Goal: Task Accomplishment & Management: Use online tool/utility

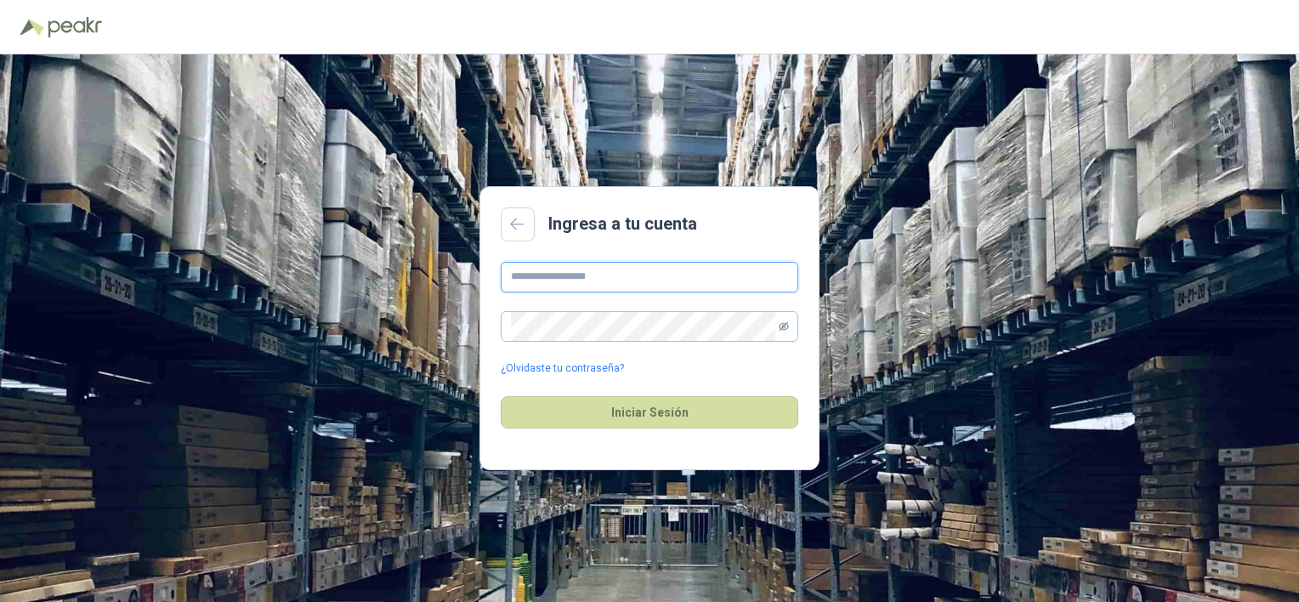
type input "**********"
click at [782, 323] on icon "eye-invisible" at bounding box center [784, 325] width 10 height 9
click at [641, 418] on button "Iniciar Sesión" at bounding box center [650, 412] width 298 height 32
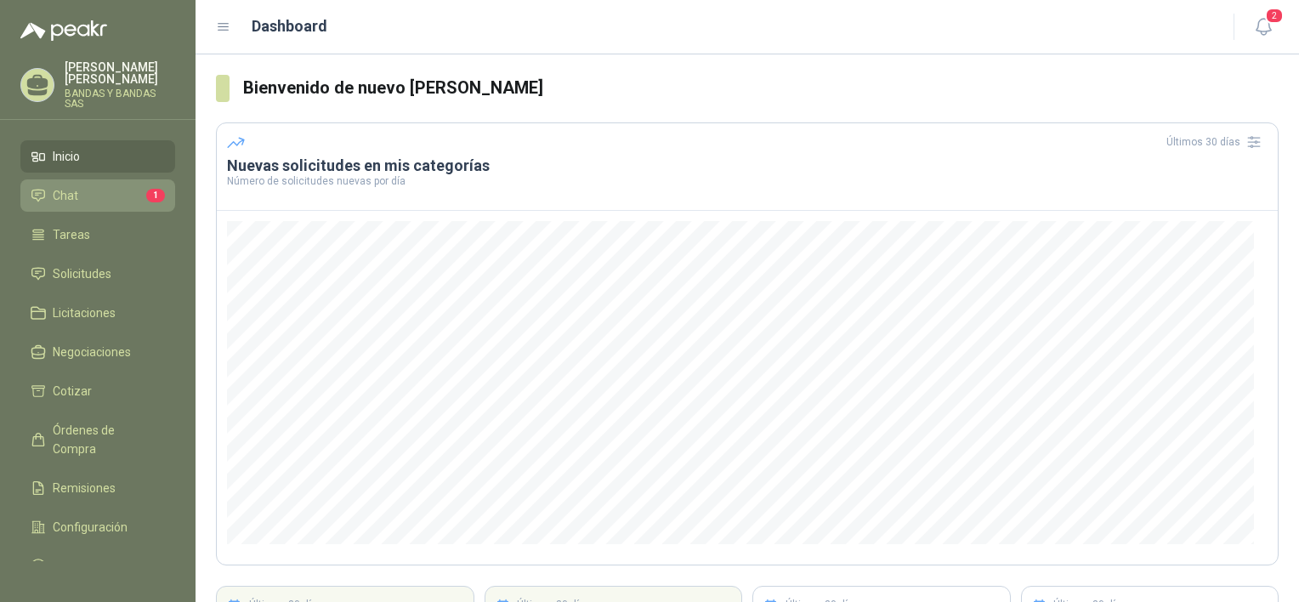
click at [103, 186] on li "Chat 1" at bounding box center [98, 195] width 134 height 19
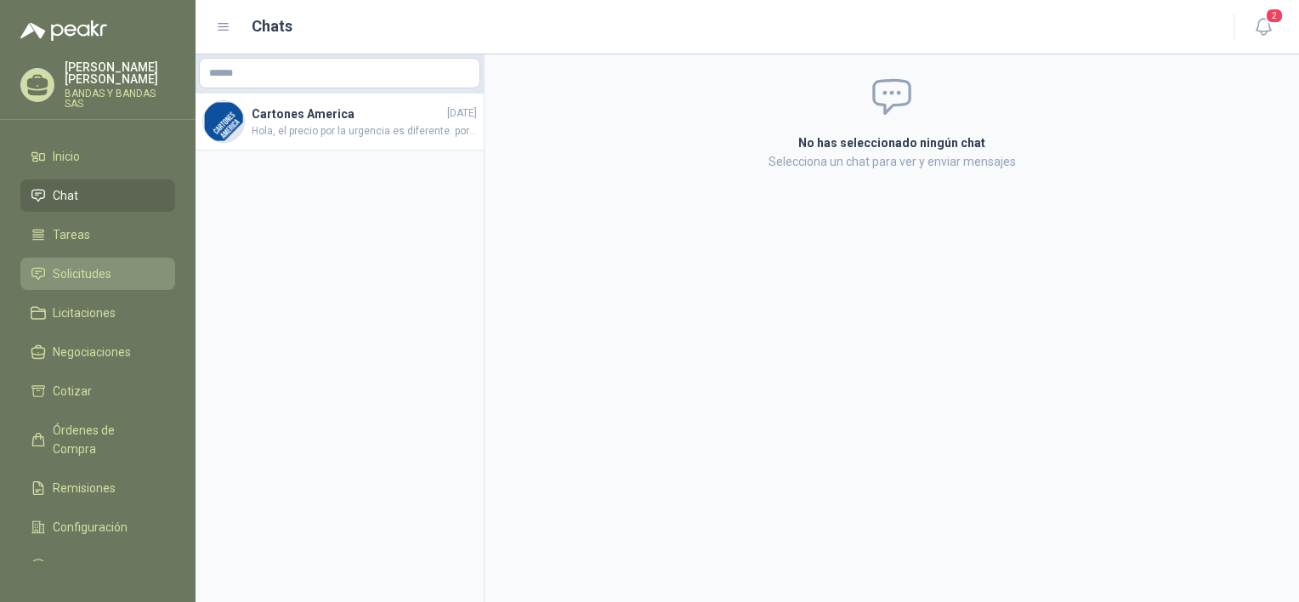
click at [99, 264] on span "Solicitudes" at bounding box center [82, 273] width 59 height 19
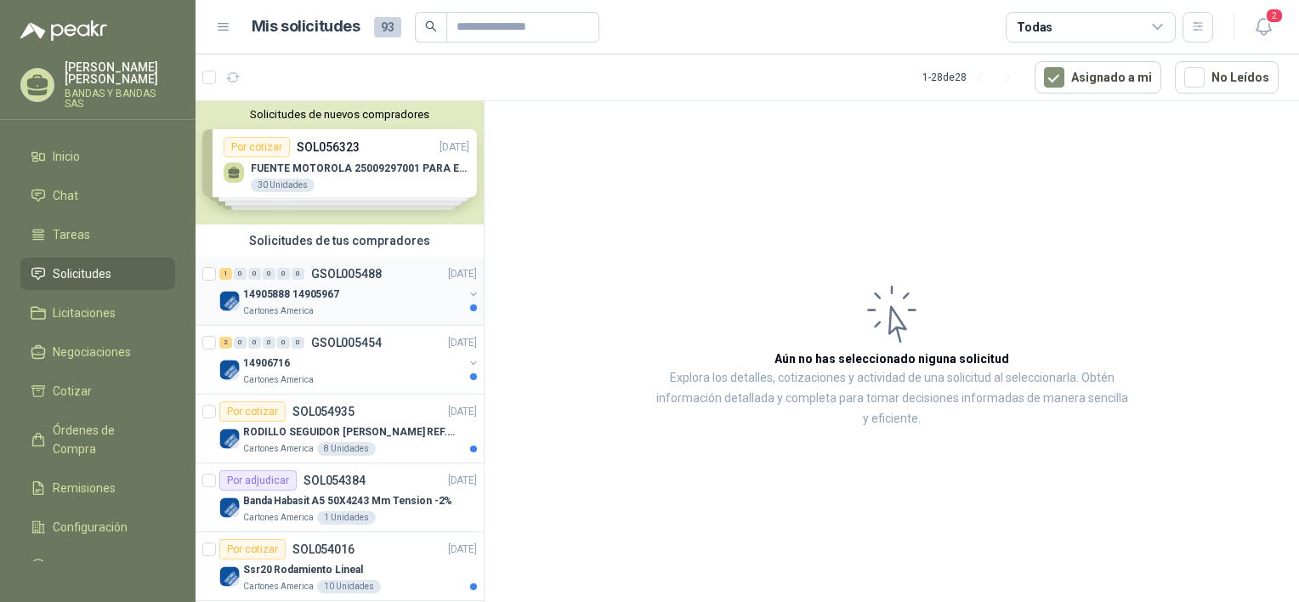
click at [328, 293] on p "14905888 14905967" at bounding box center [291, 295] width 96 height 16
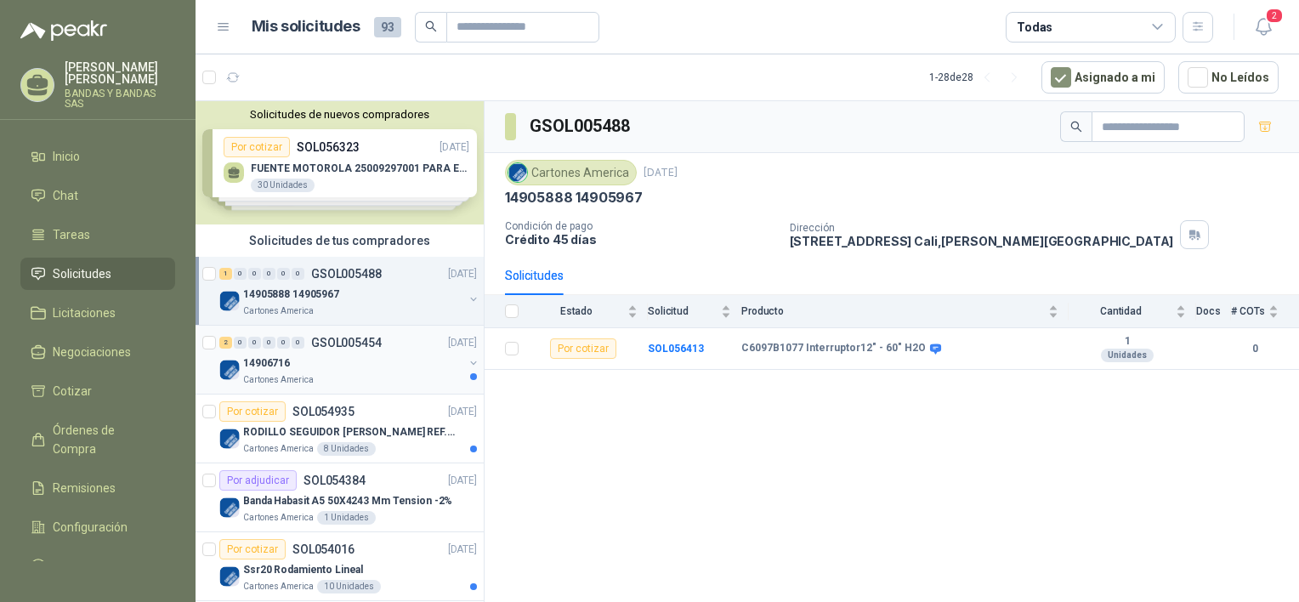
click at [327, 378] on div "Cartones America" at bounding box center [353, 380] width 220 height 14
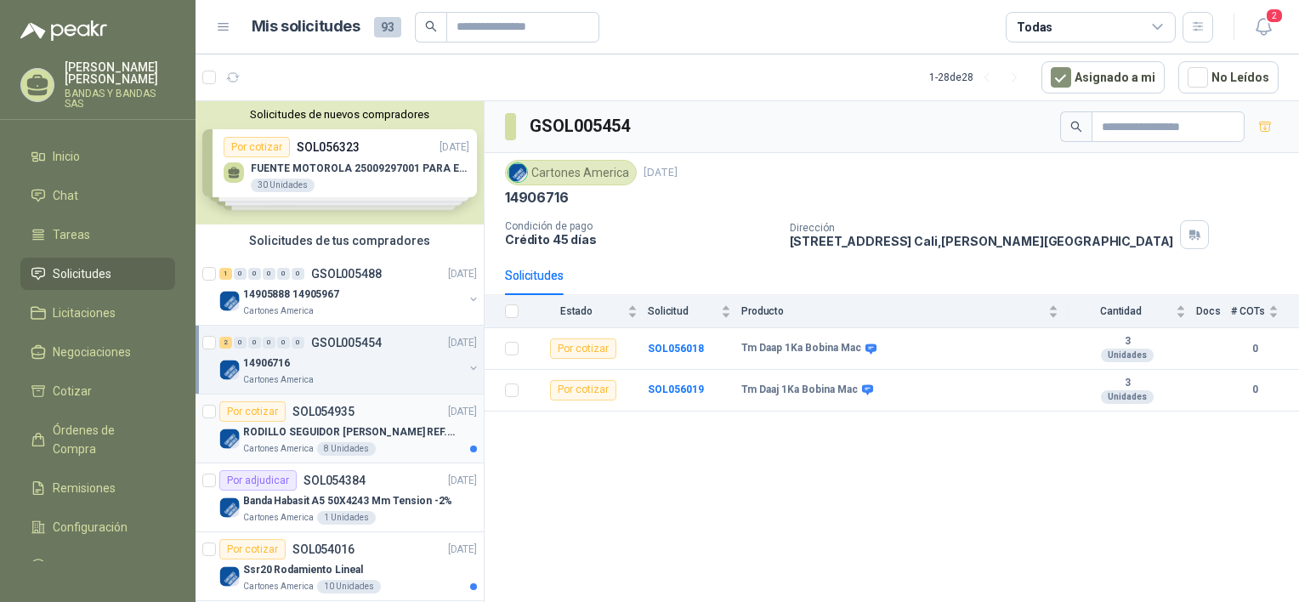
click at [332, 416] on p "SOL054935" at bounding box center [324, 412] width 62 height 12
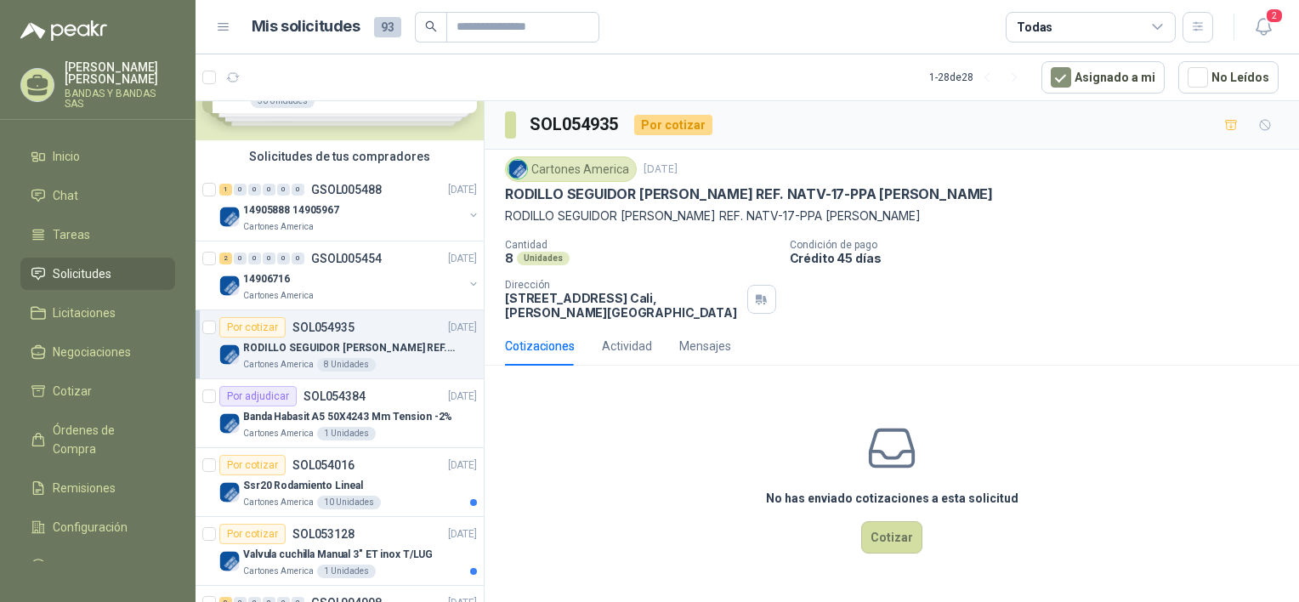
scroll to position [85, 0]
click at [339, 396] on p "SOL054384" at bounding box center [335, 395] width 62 height 12
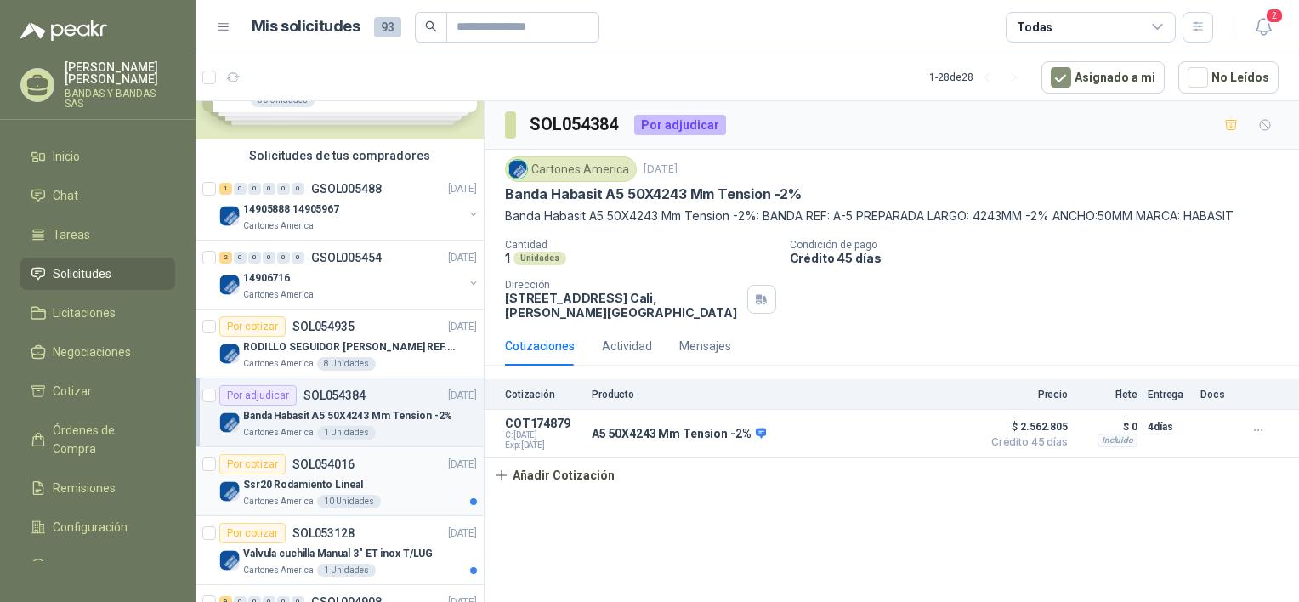
click at [343, 463] on p "SOL054016" at bounding box center [324, 464] width 62 height 12
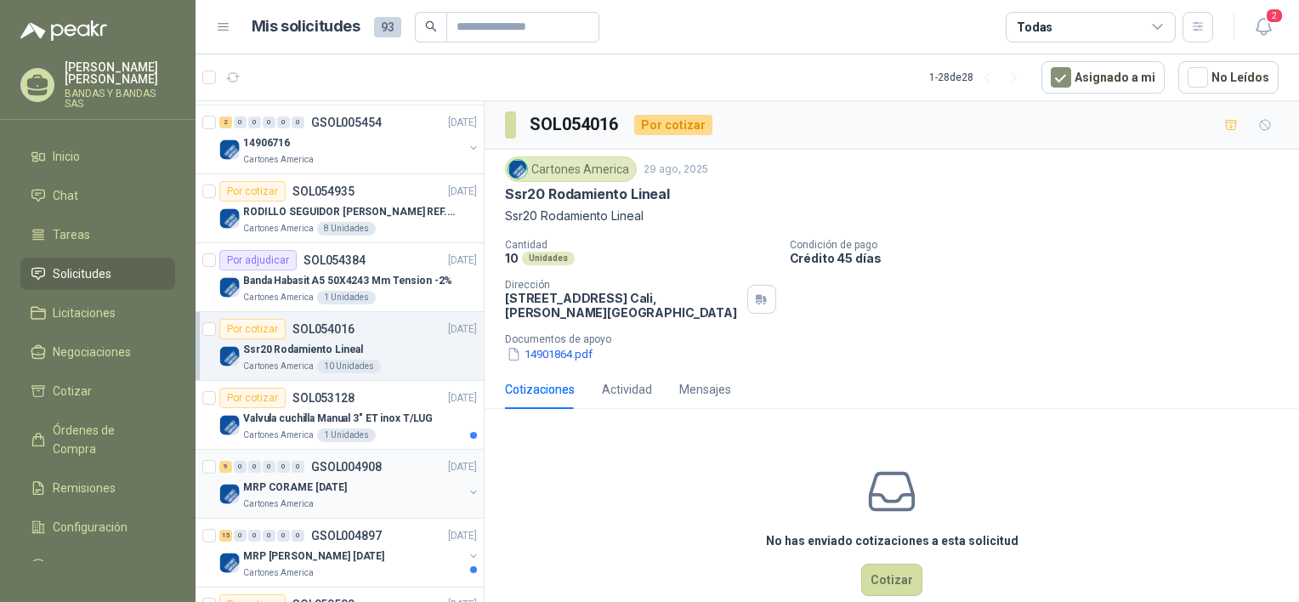
scroll to position [255, 0]
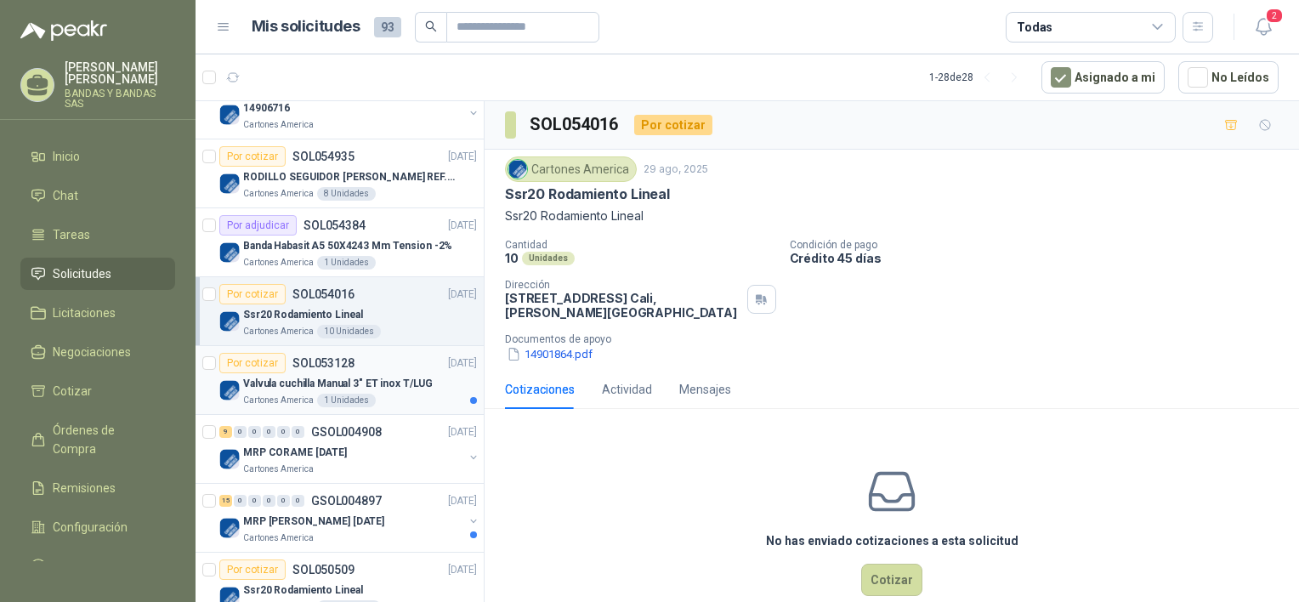
click at [368, 388] on p "Valvula cuchilla Manual 3" ET inox T/LUG" at bounding box center [338, 384] width 190 height 16
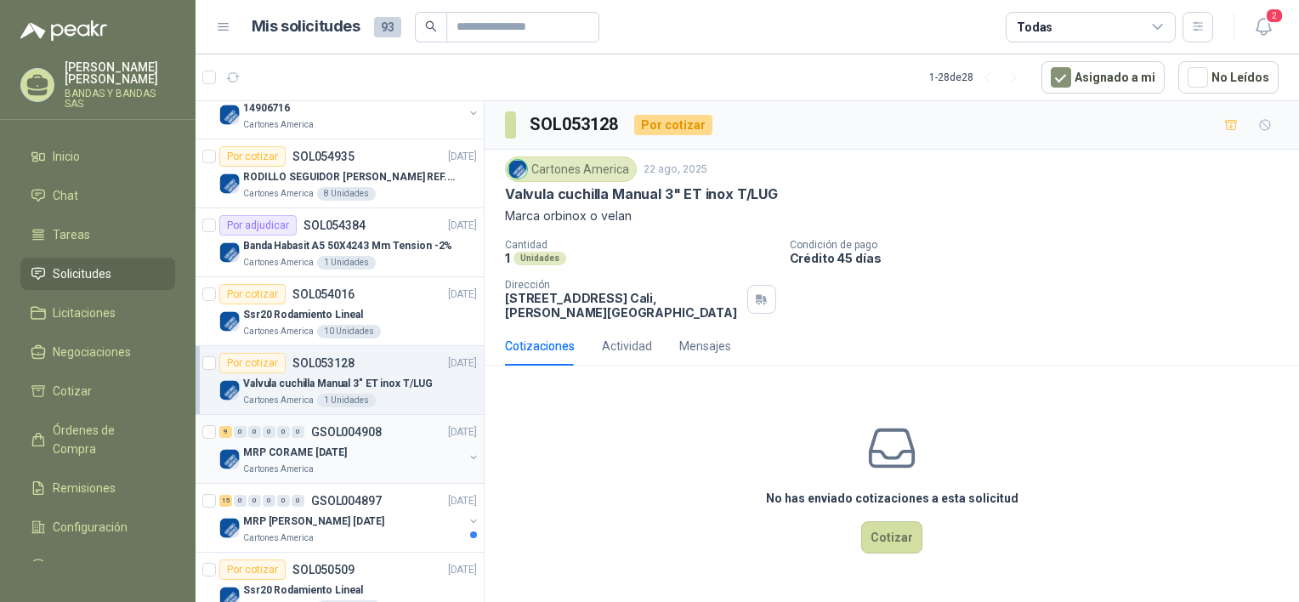
click at [384, 447] on div "MRP CORAME [DATE]" at bounding box center [353, 452] width 220 height 20
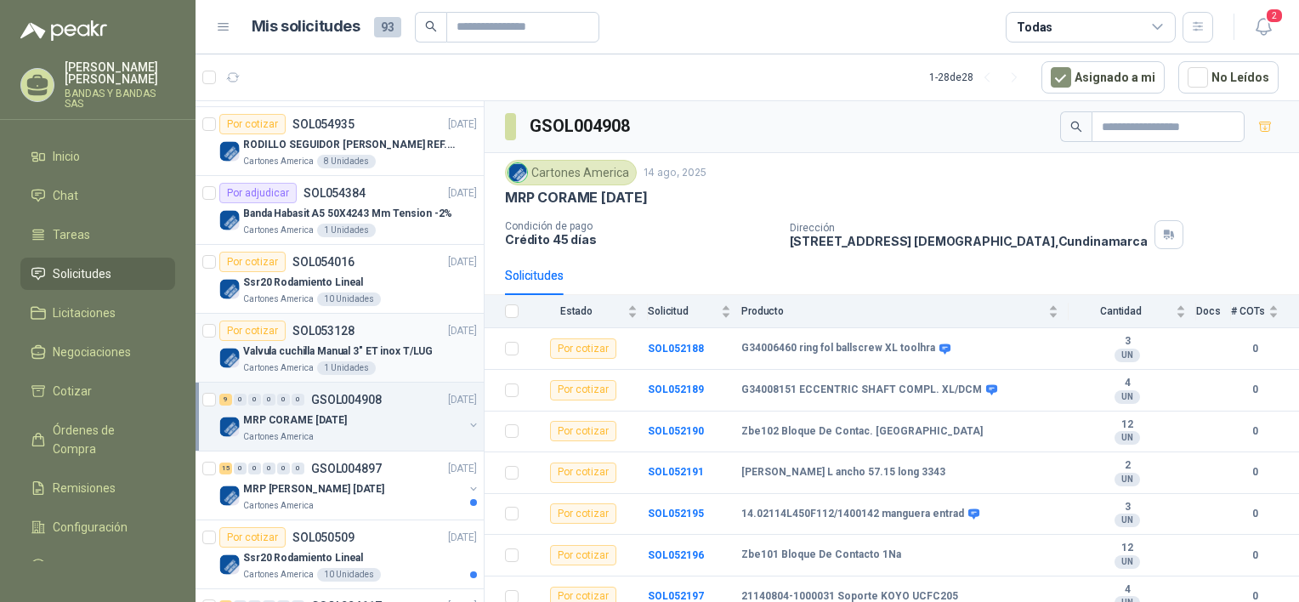
scroll to position [340, 0]
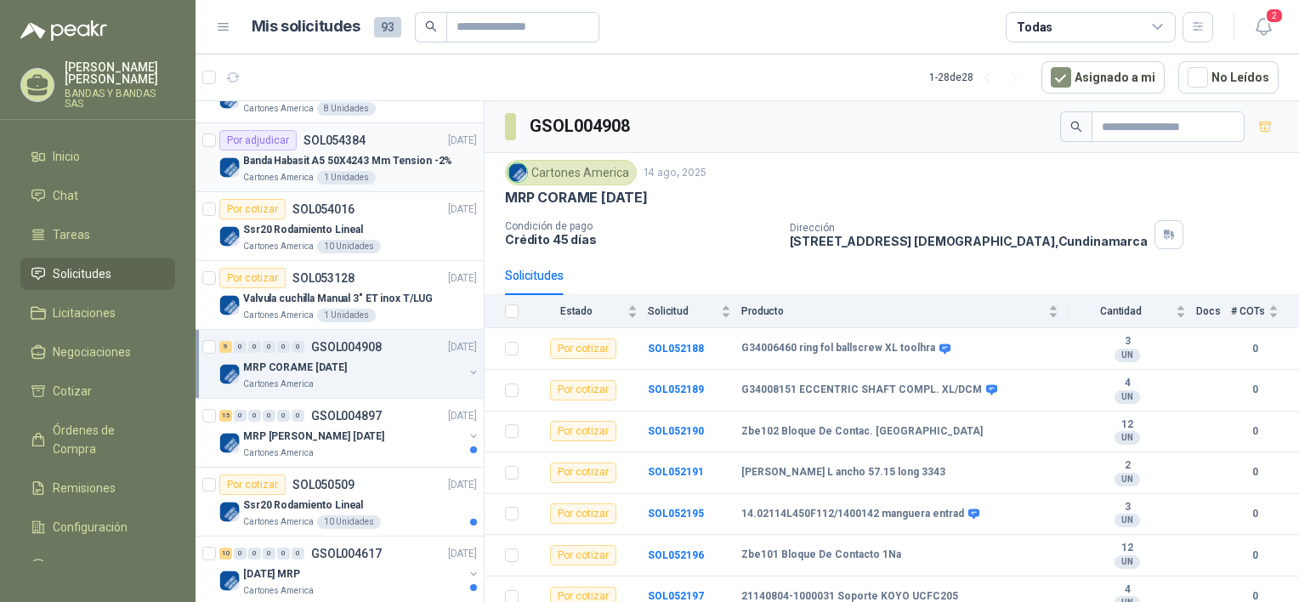
click at [412, 142] on div "Por adjudicar SOL054384 [DATE]" at bounding box center [348, 140] width 258 height 20
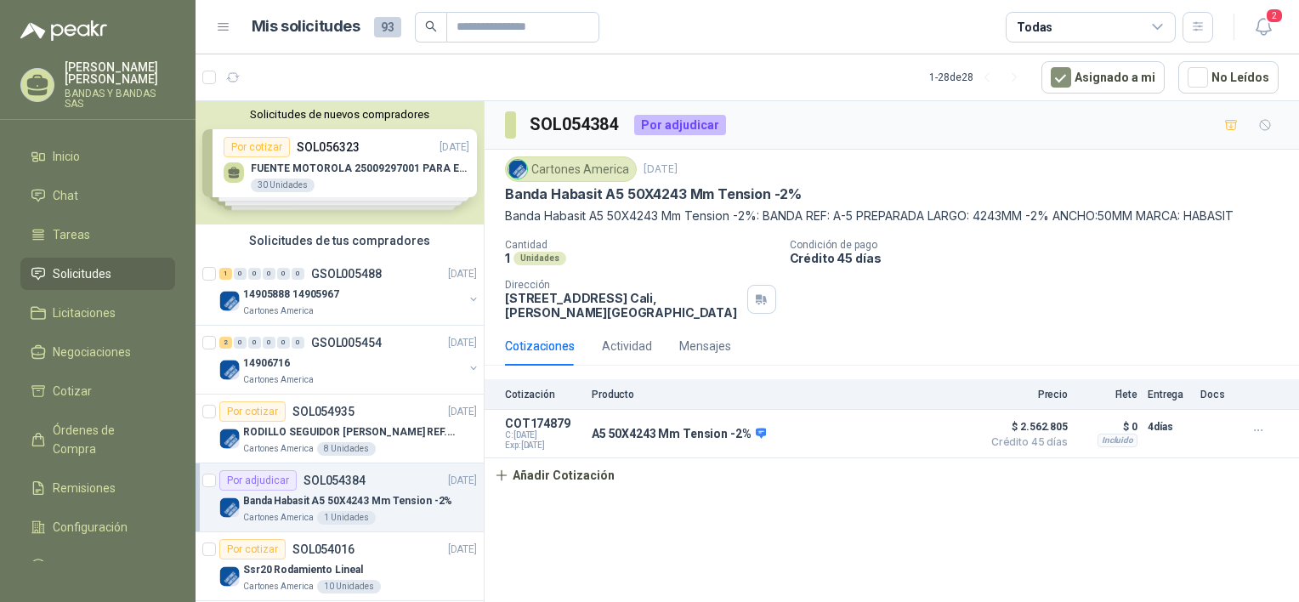
click at [321, 148] on div "Solicitudes de nuevos compradores Por cotizar SOL056323 [DATE] FUENTE MOTOROLA …" at bounding box center [340, 162] width 288 height 123
